Goal: Browse casually

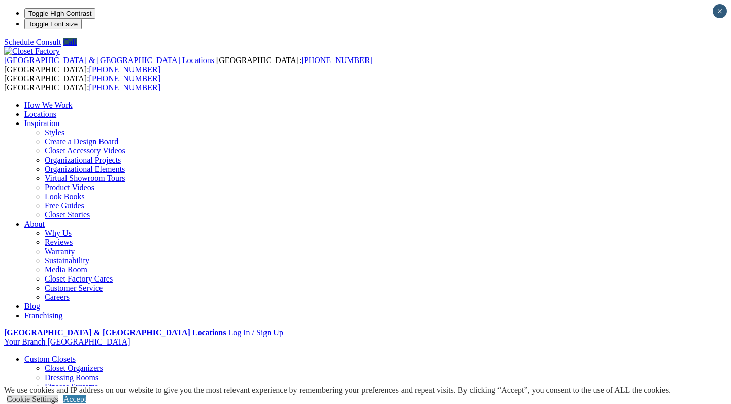
click at [65, 391] on link "Reach-in Closets" at bounding box center [72, 395] width 55 height 9
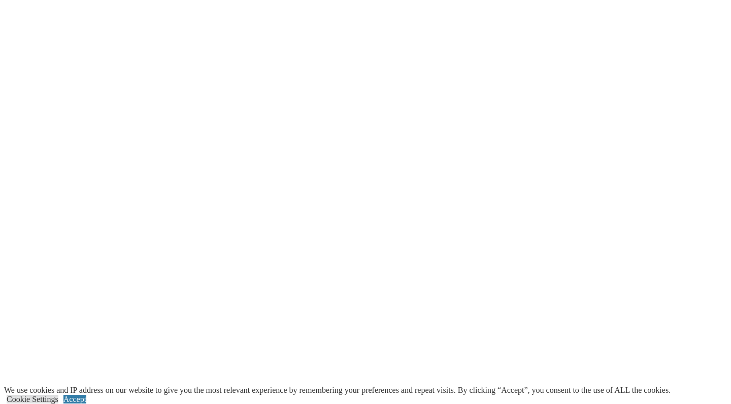
scroll to position [1282, 0]
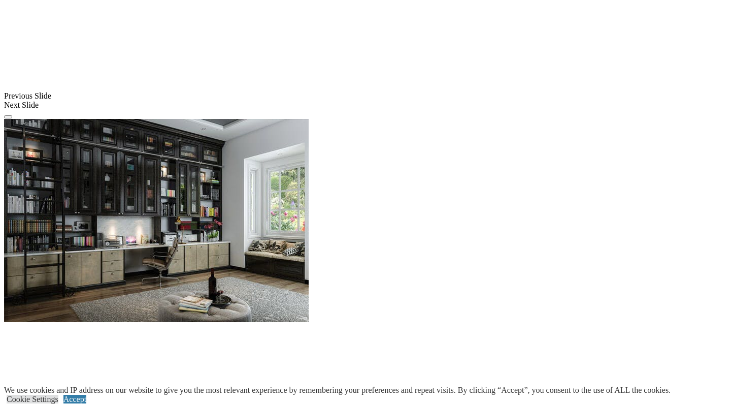
scroll to position [924, 0]
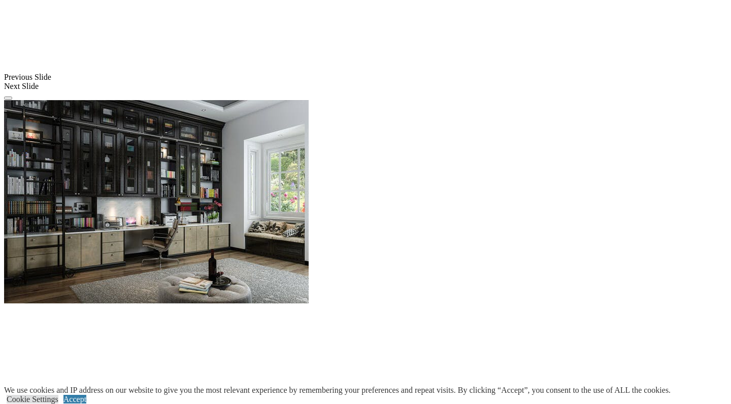
scroll to position [1112, 0]
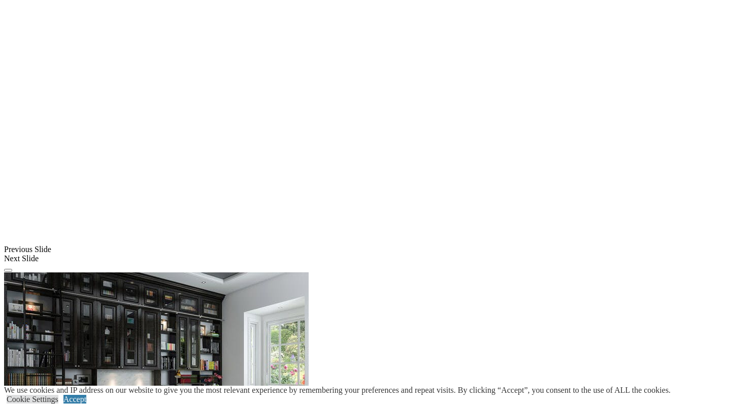
scroll to position [749, 0]
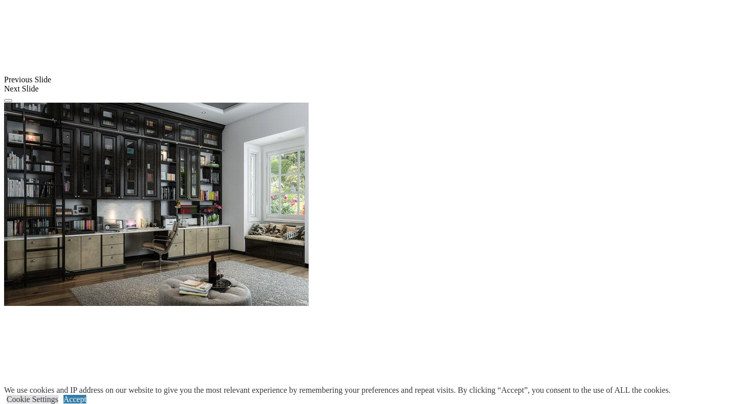
scroll to position [1012, 0]
